Goal: Information Seeking & Learning: Learn about a topic

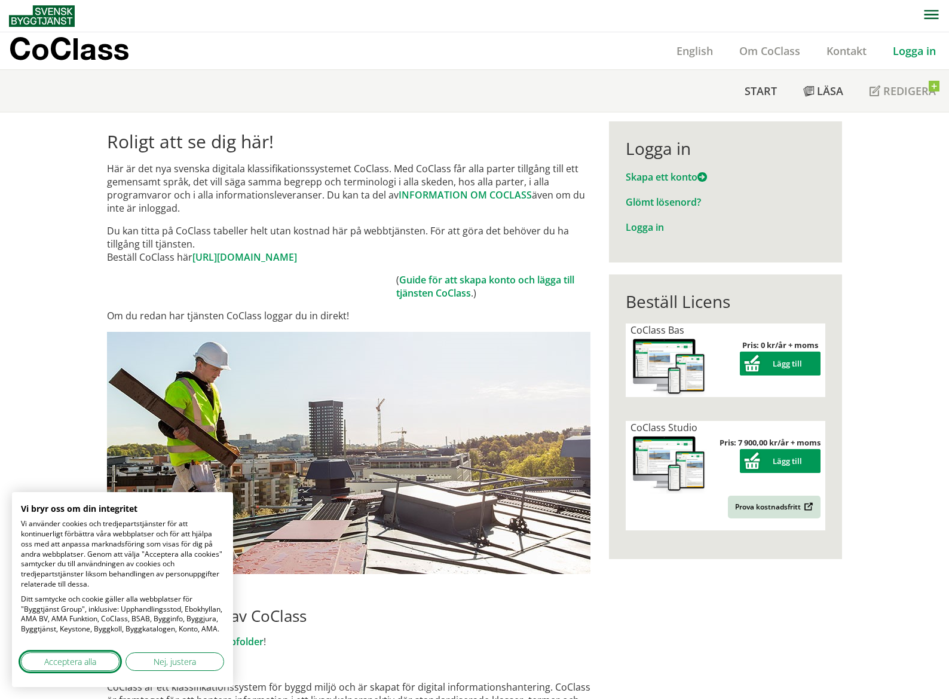
click at [84, 659] on span "Acceptera alla" at bounding box center [70, 661] width 52 height 13
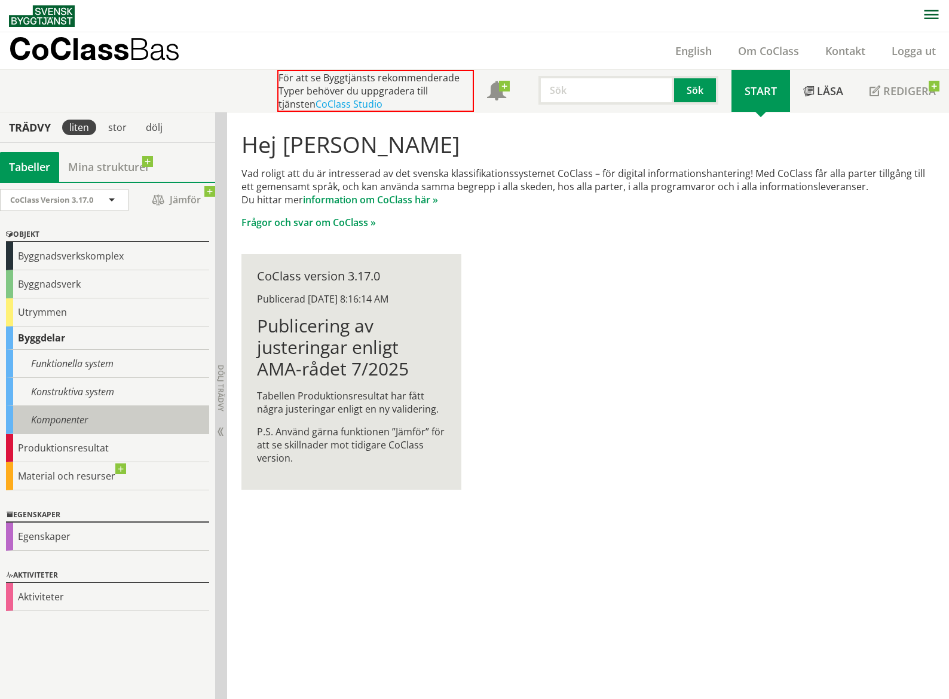
click at [93, 419] on div "Komponenter" at bounding box center [107, 420] width 203 height 28
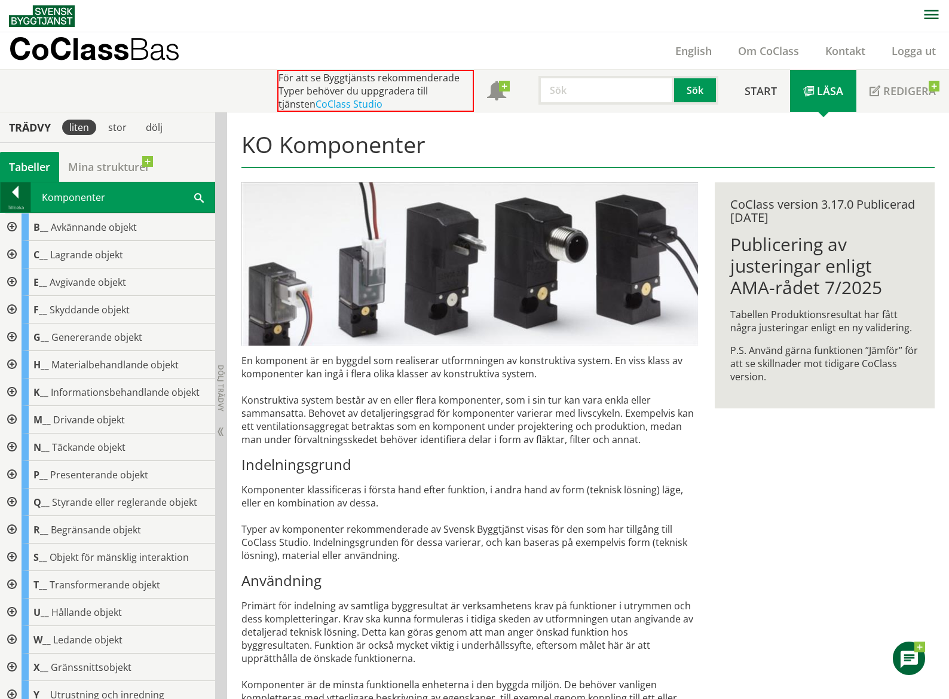
click at [16, 196] on div at bounding box center [16, 194] width 30 height 17
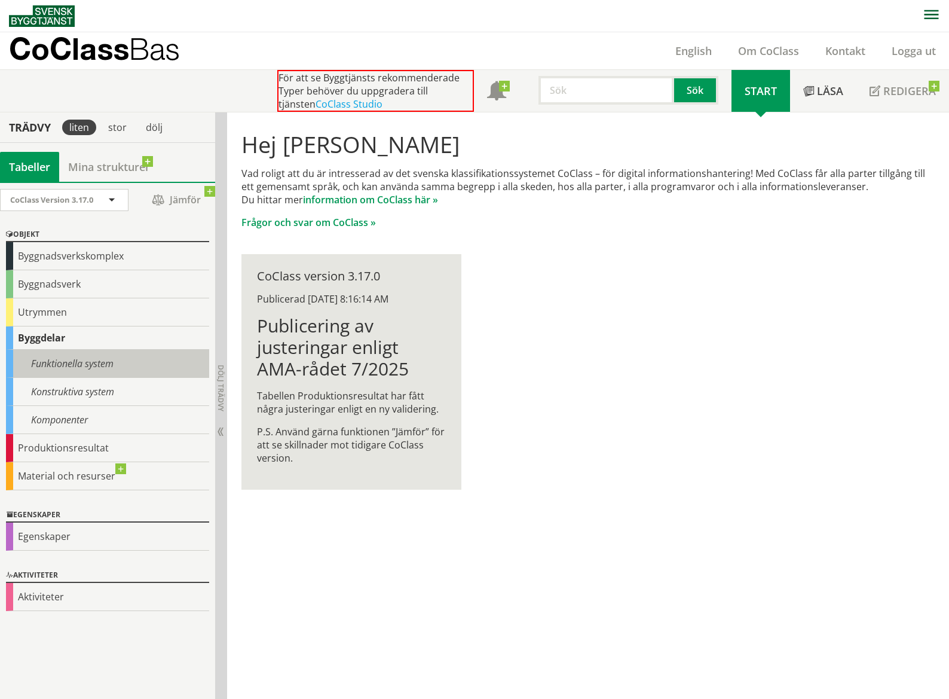
click at [68, 365] on div "Funktionella system" at bounding box center [107, 364] width 203 height 28
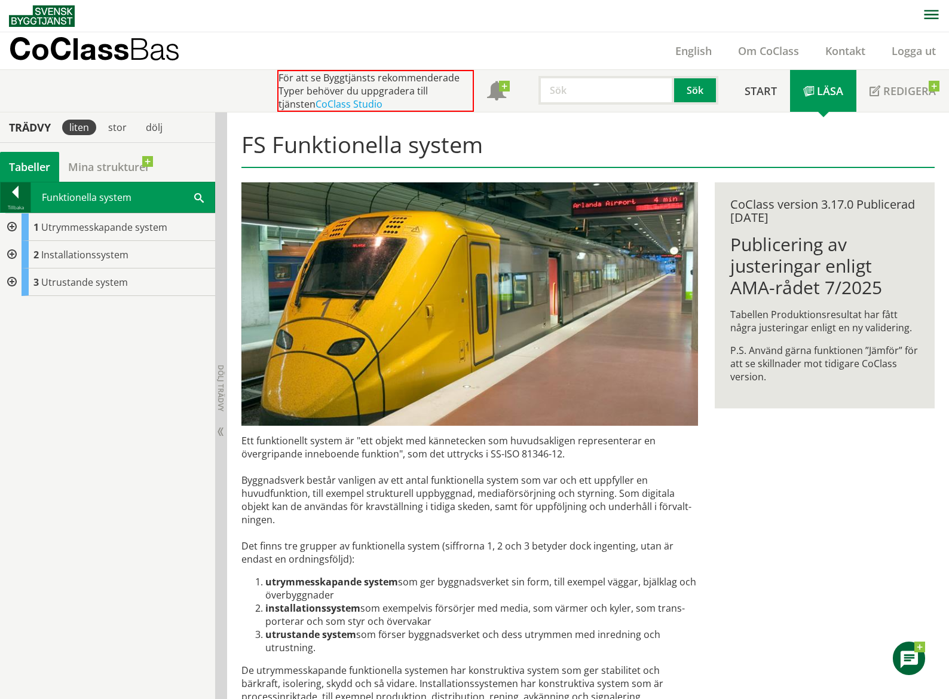
click at [17, 196] on div at bounding box center [16, 194] width 30 height 17
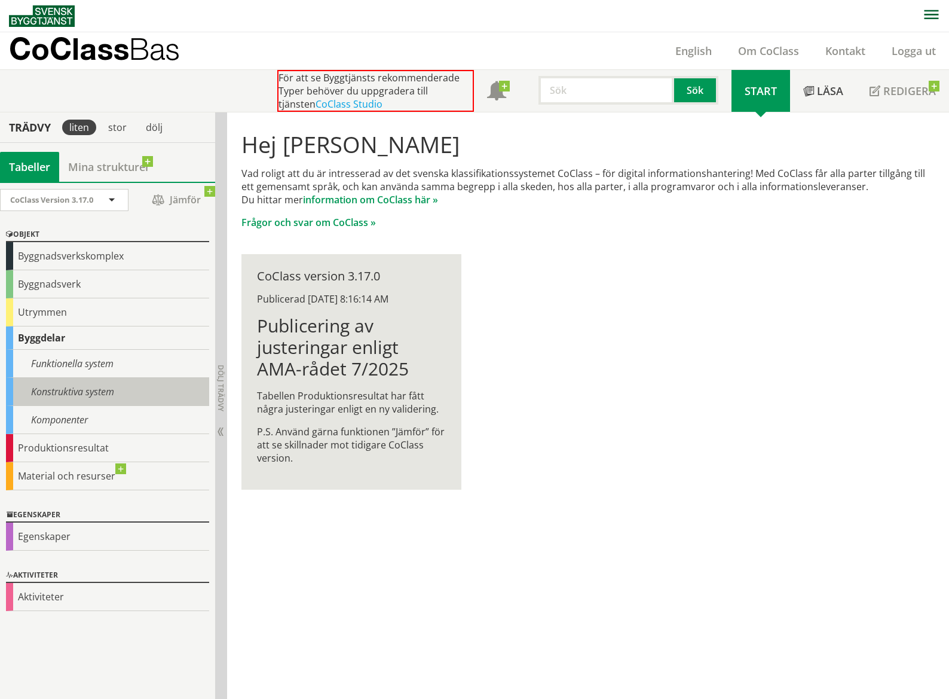
click at [87, 392] on div "Konstruktiva system" at bounding box center [107, 392] width 203 height 28
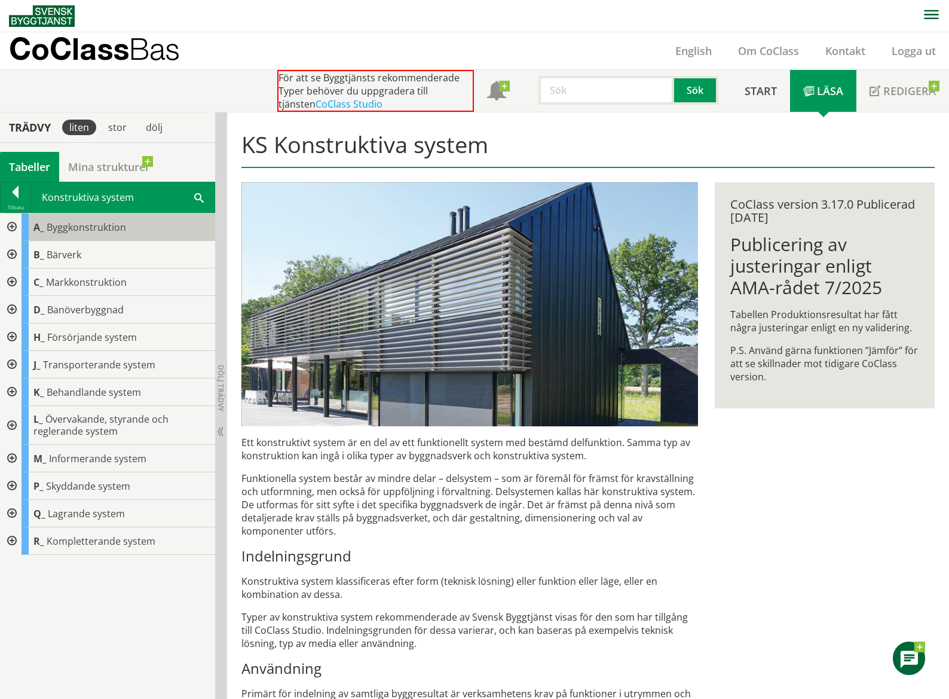
click at [93, 222] on span "Byggkonstruktion" at bounding box center [87, 227] width 80 height 13
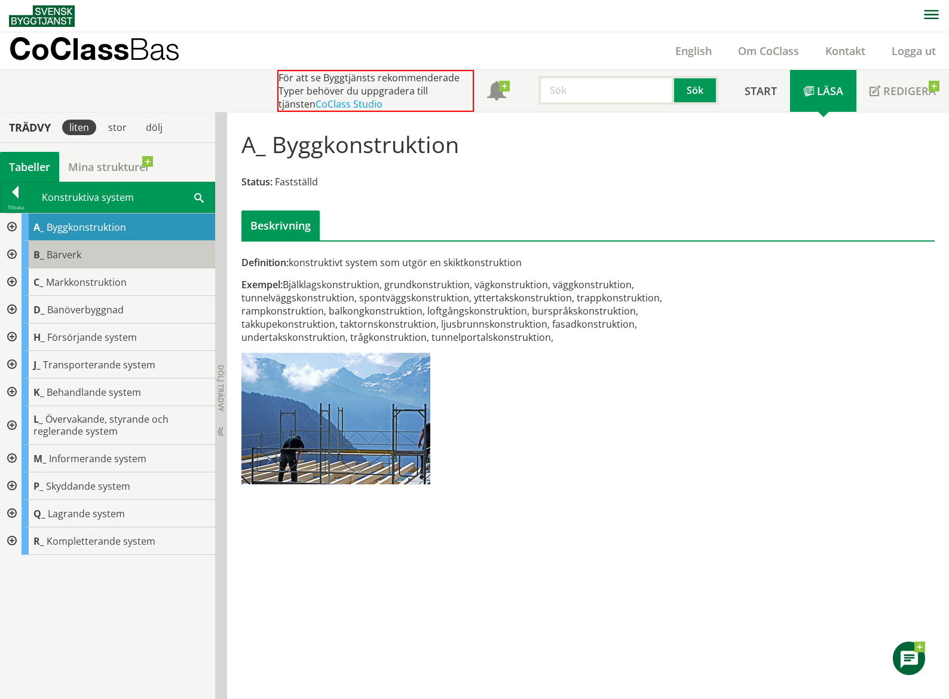
click at [100, 255] on div "B_ Bärverk" at bounding box center [119, 255] width 194 height 28
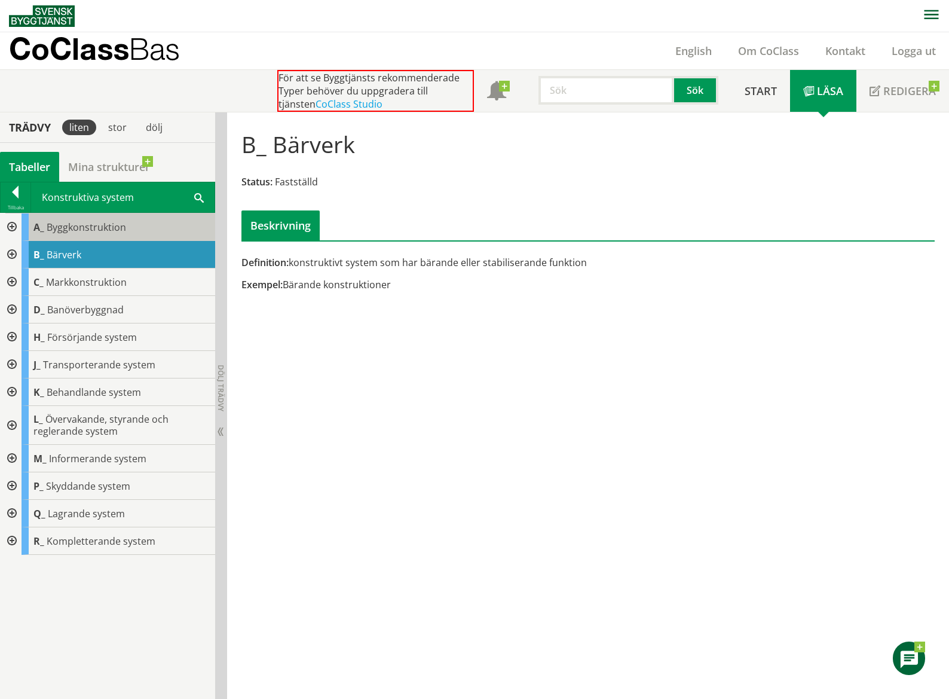
click at [83, 226] on span "Byggkonstruktion" at bounding box center [87, 227] width 80 height 13
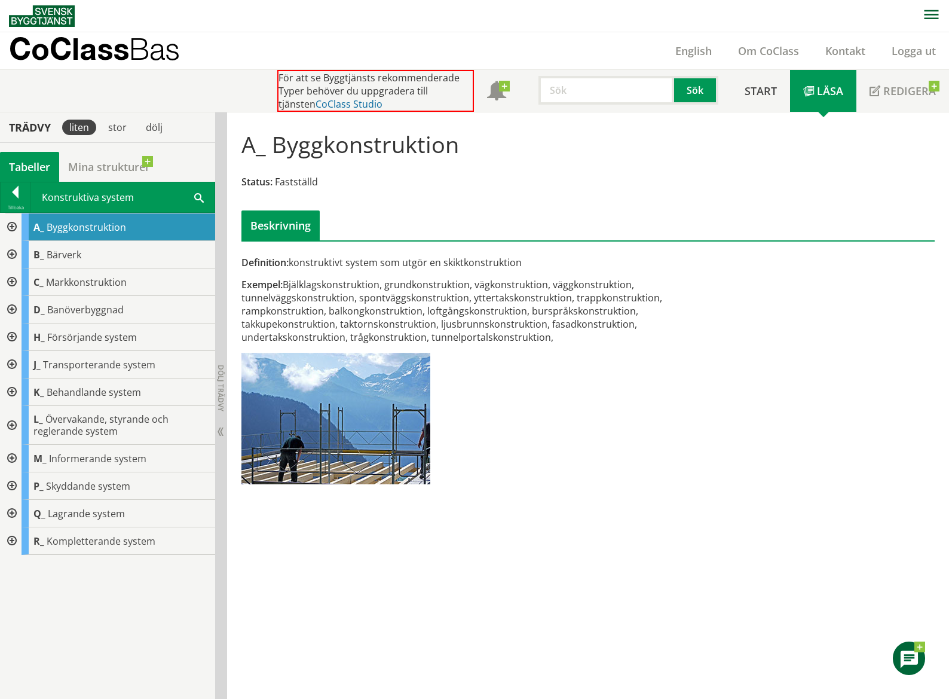
click at [316, 108] on link "CoClass Studio" at bounding box center [349, 103] width 67 height 13
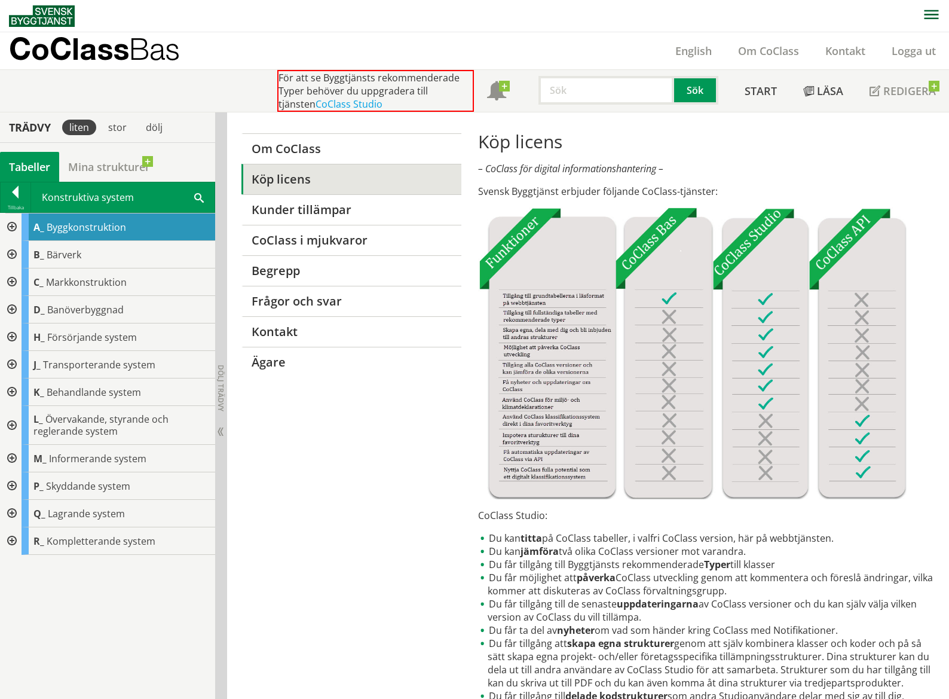
click at [24, 129] on div "Trädvy" at bounding box center [29, 127] width 55 height 13
click at [36, 164] on div "Tabeller" at bounding box center [29, 167] width 59 height 30
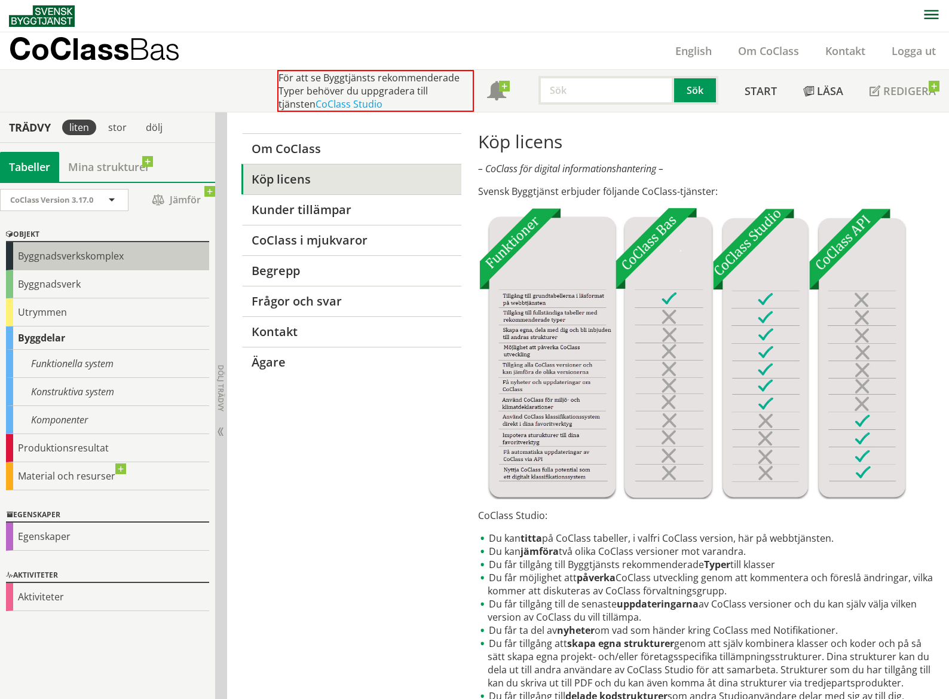
click at [48, 256] on div "Byggnadsverkskomplex" at bounding box center [107, 256] width 203 height 28
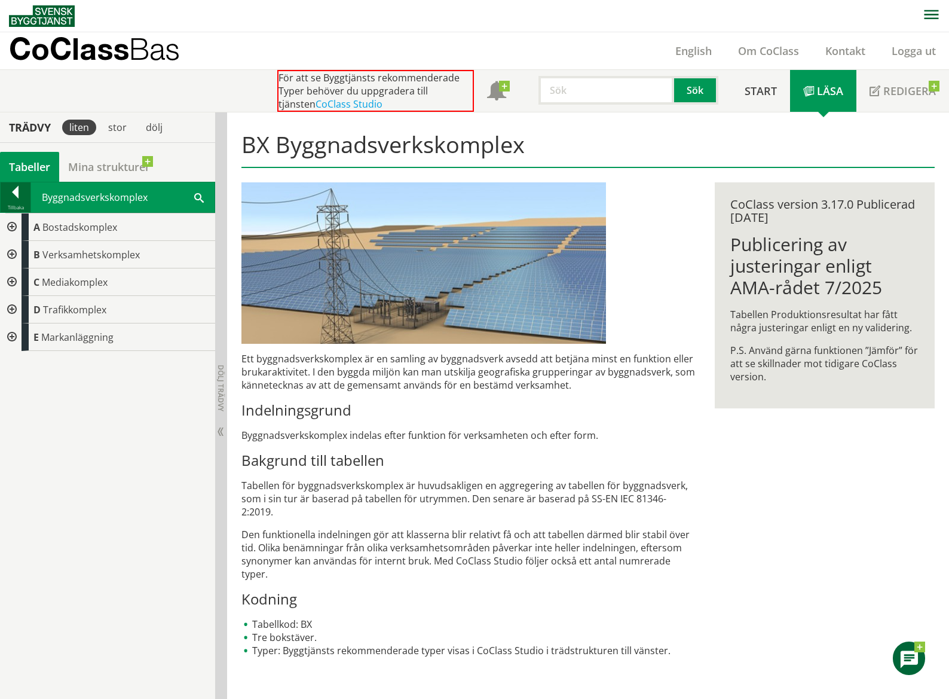
click at [18, 188] on div at bounding box center [16, 194] width 30 height 17
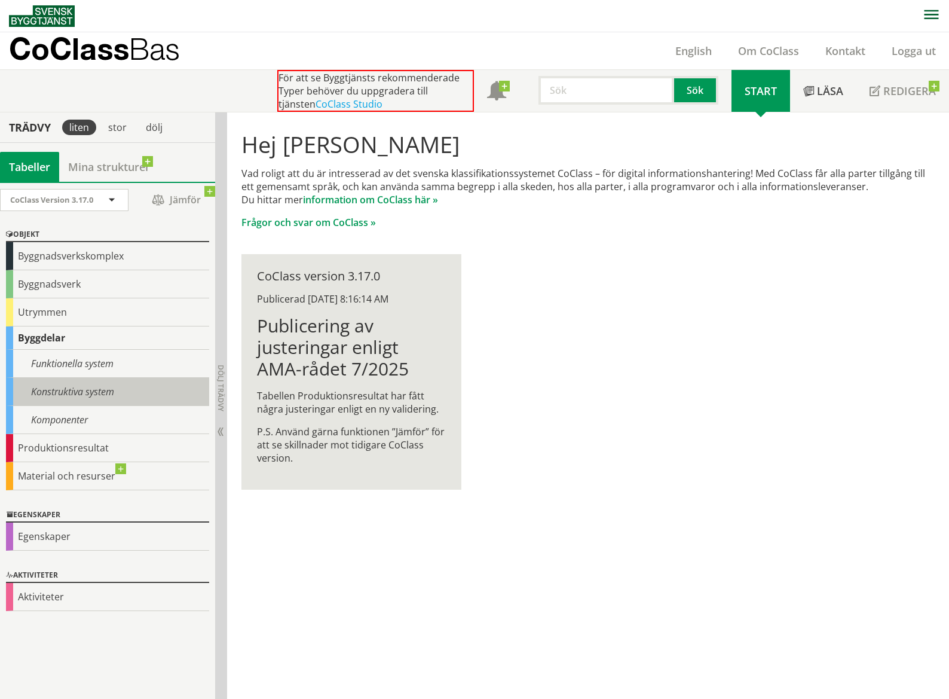
click at [70, 395] on div "Konstruktiva system" at bounding box center [107, 392] width 203 height 28
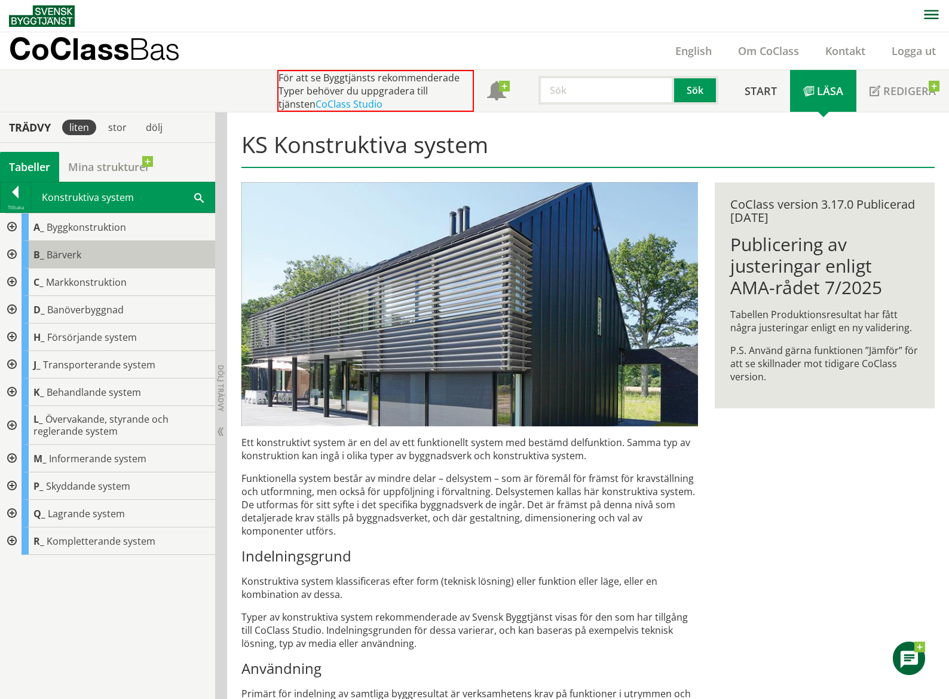
click at [75, 255] on span "Bärverk" at bounding box center [64, 254] width 35 height 13
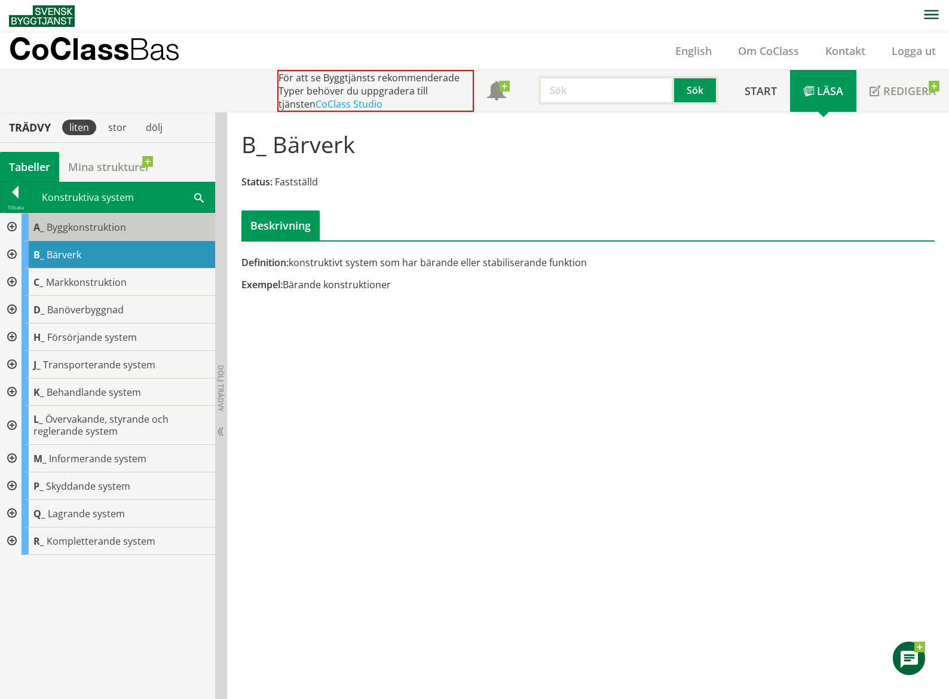
click at [82, 222] on span "Byggkonstruktion" at bounding box center [87, 227] width 80 height 13
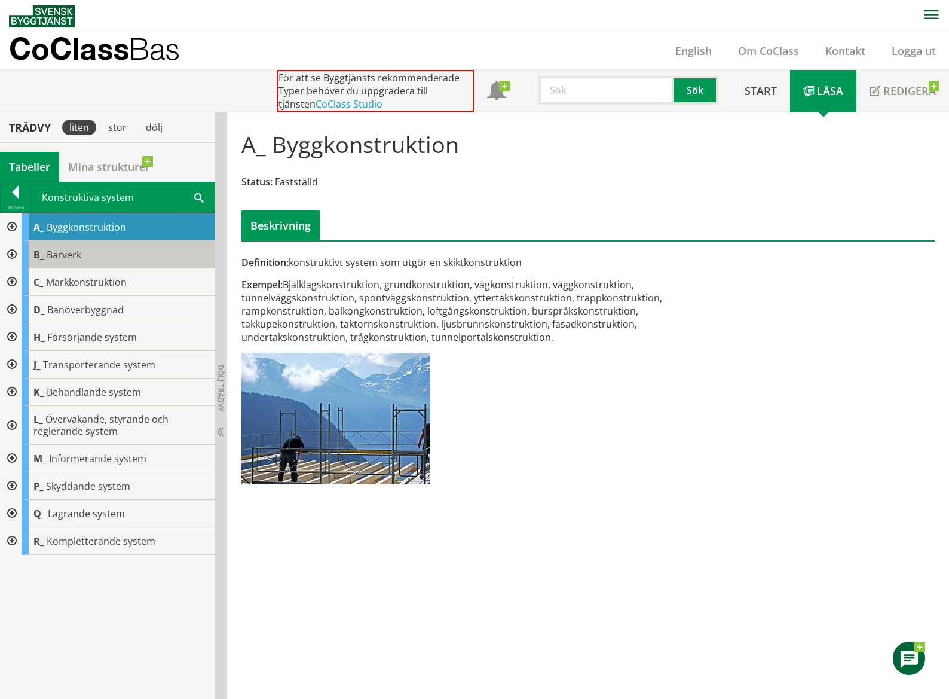
click at [79, 256] on span "Bärverk" at bounding box center [64, 254] width 35 height 13
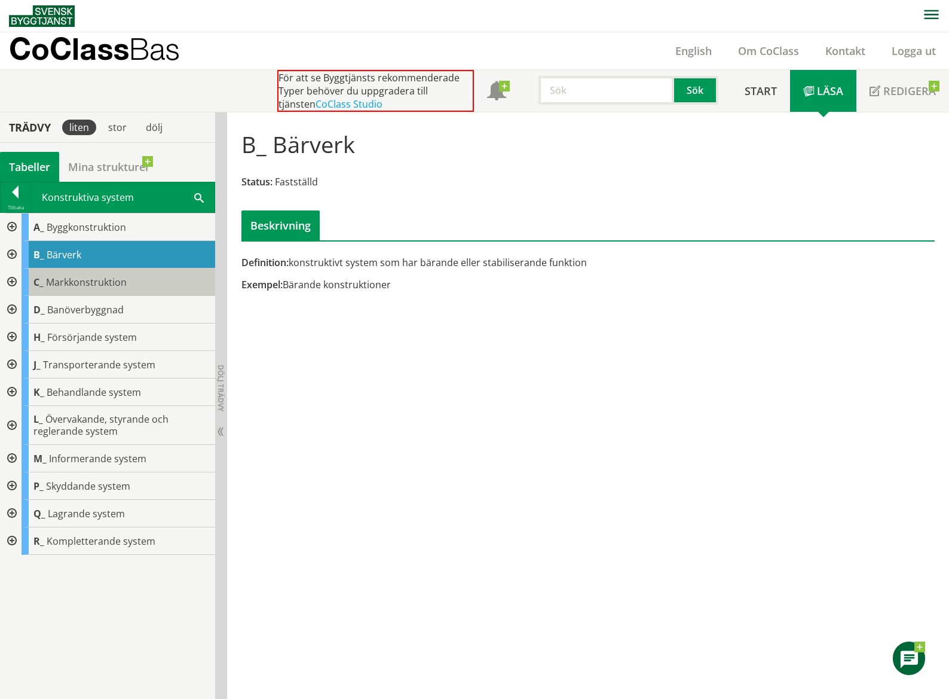
click at [85, 289] on div "C_ Markkonstruktion" at bounding box center [119, 282] width 194 height 28
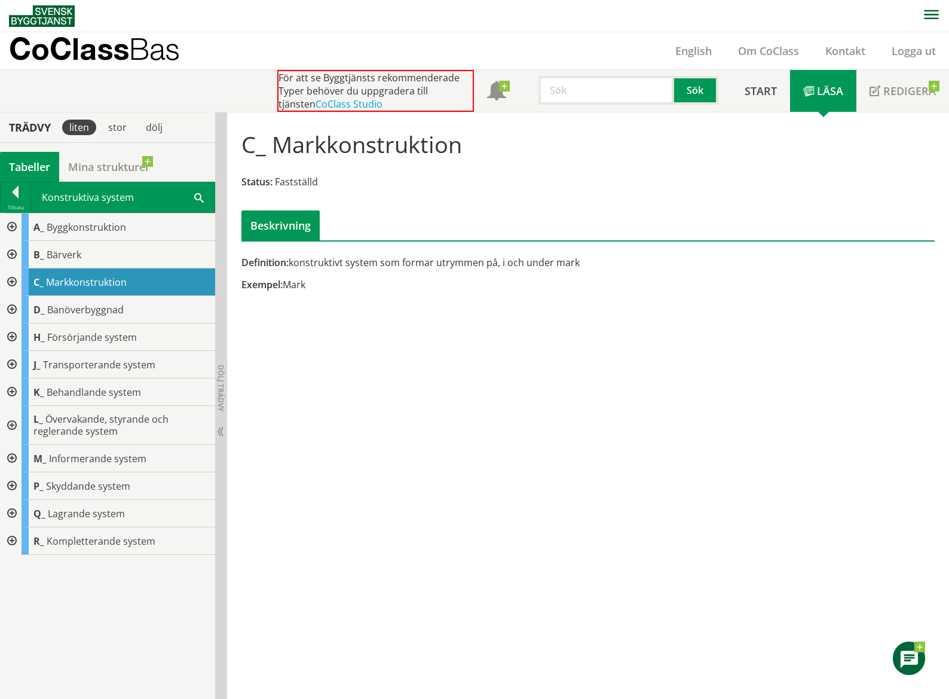
click at [12, 228] on div at bounding box center [11, 227] width 22 height 28
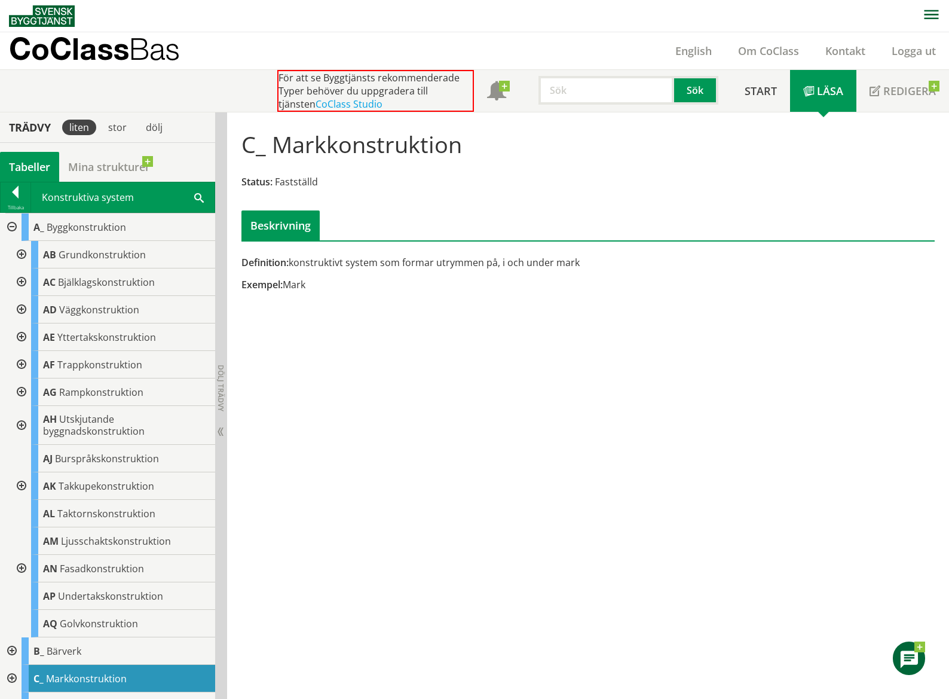
click at [22, 258] on div at bounding box center [21, 255] width 22 height 28
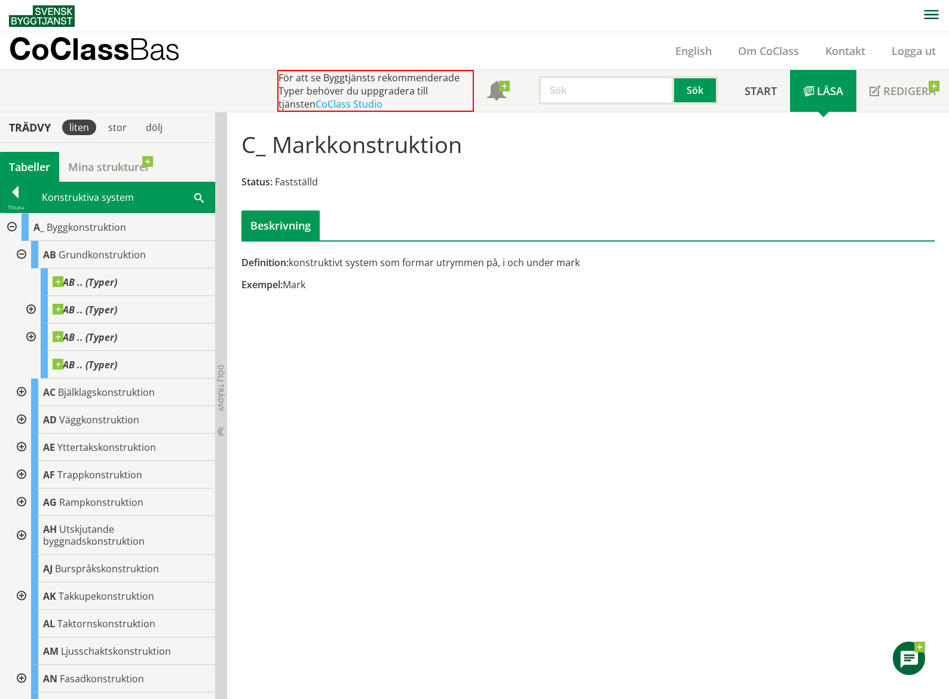
click at [20, 253] on div at bounding box center [21, 255] width 22 height 28
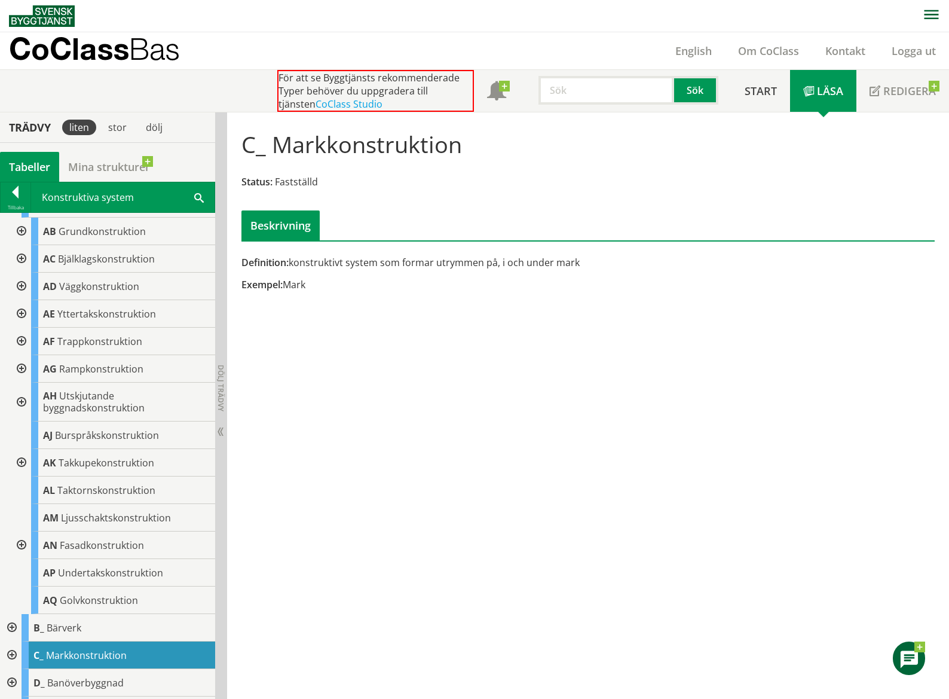
scroll to position [16, 0]
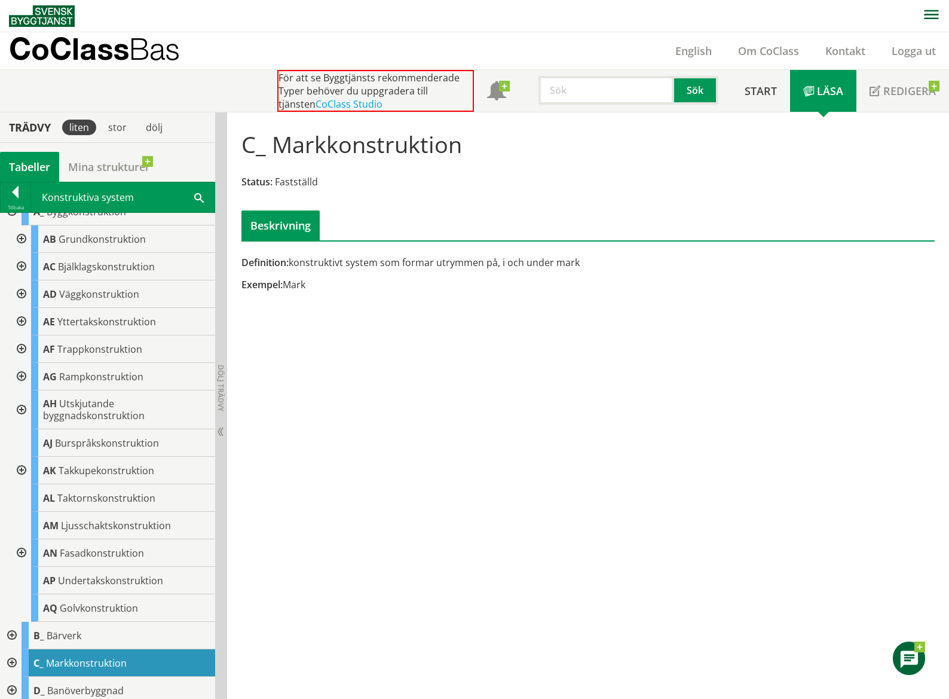
click at [22, 269] on div at bounding box center [21, 267] width 22 height 28
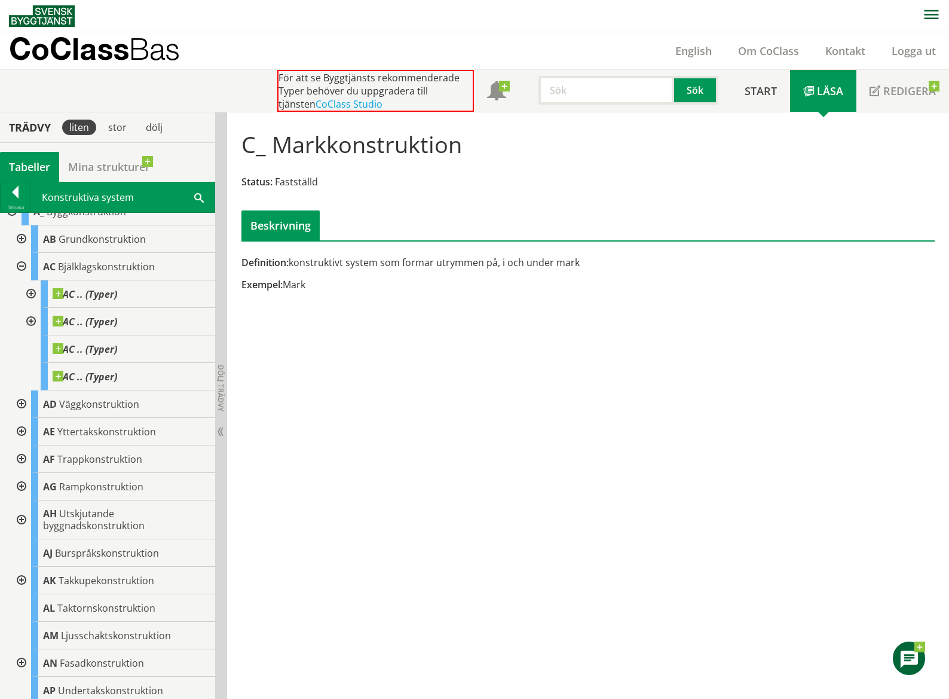
click at [32, 292] on div at bounding box center [30, 294] width 22 height 28
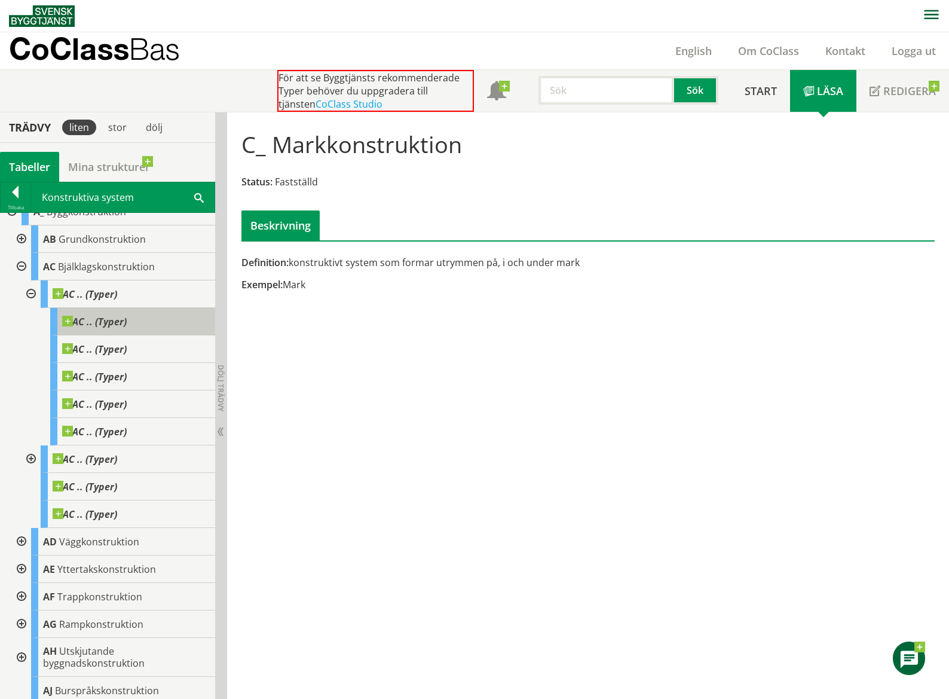
click at [121, 323] on span "AC .. (Typer)" at bounding box center [94, 322] width 65 height 12
